Goal: Task Accomplishment & Management: Complete application form

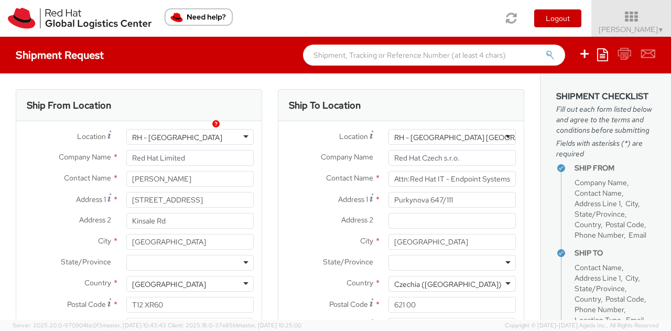
select select
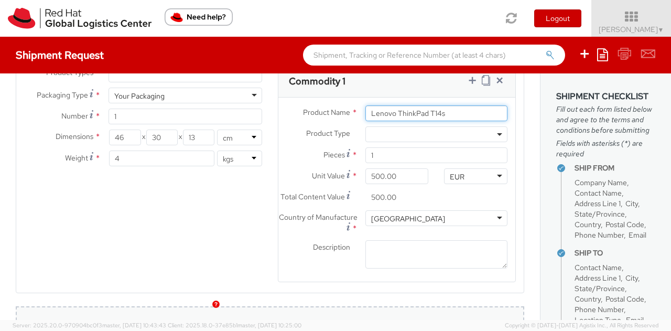
scroll to position [806, 0]
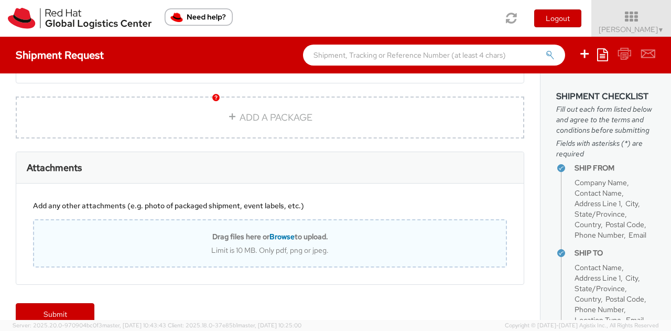
click at [227, 232] on b "Drag files here or Browse to upload." at bounding box center [270, 236] width 116 height 9
type input "C:\fakepath\laptop.jpeg"
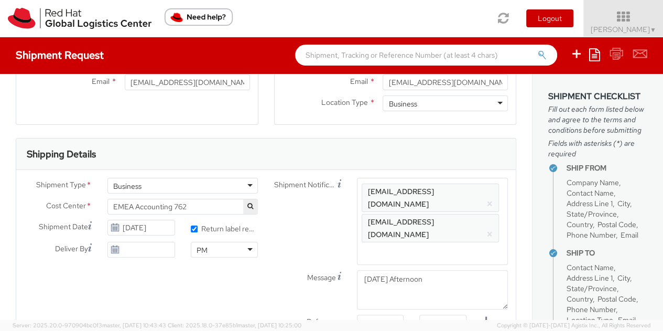
scroll to position [212, 0]
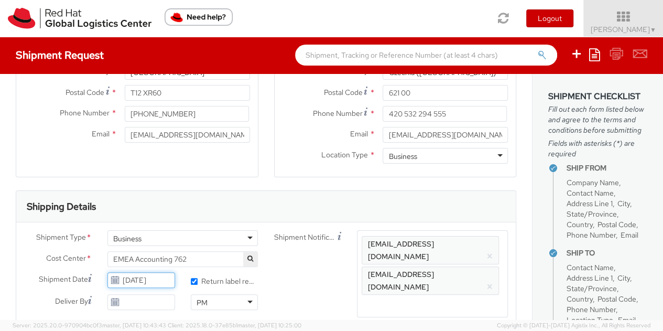
click at [145, 280] on input "10/15/2025" at bounding box center [142, 280] width 68 height 16
click at [289, 274] on div "Shipment Notification Enter any additional email addresses, separated by comma,…" at bounding box center [391, 273] width 250 height 87
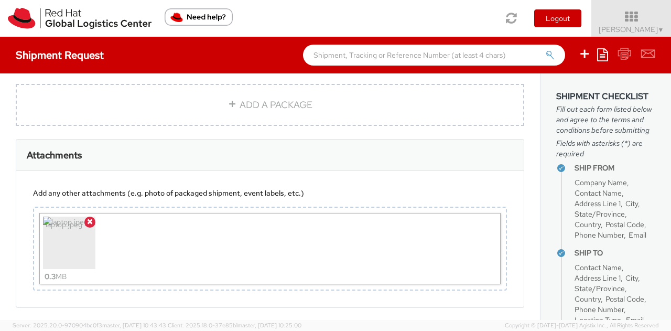
scroll to position [841, 0]
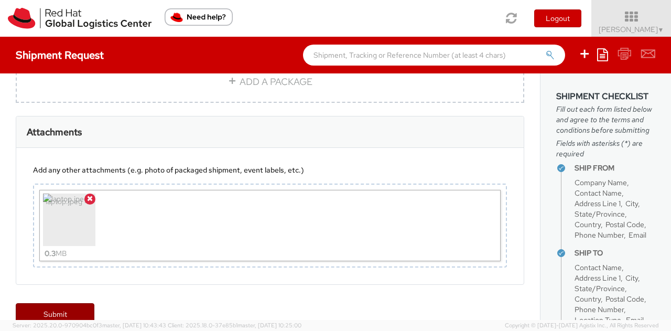
click at [69, 303] on link "Submit" at bounding box center [55, 313] width 79 height 21
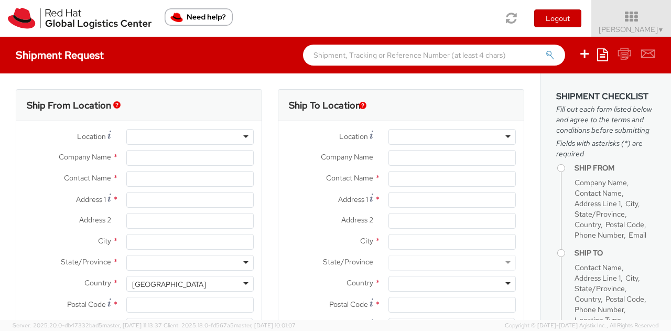
select select "762"
select select
